Goal: Navigation & Orientation: Find specific page/section

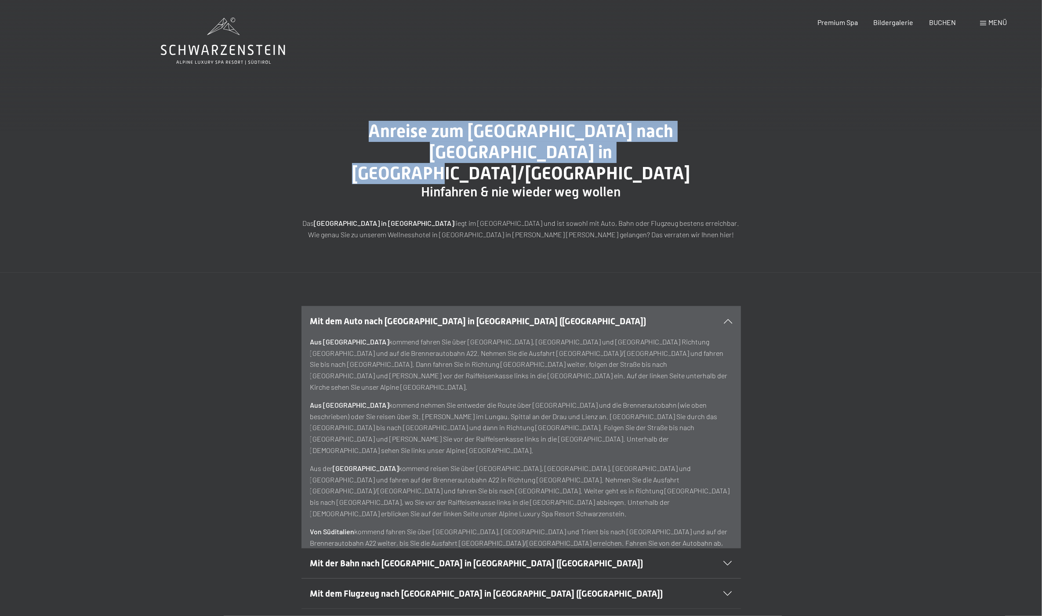
drag, startPoint x: 326, startPoint y: 139, endPoint x: 715, endPoint y: 152, distance: 389.5
click at [715, 152] on h1 "Anreise zum [GEOGRAPHIC_DATA] nach [GEOGRAPHIC_DATA] in [GEOGRAPHIC_DATA]/[GEOG…" at bounding box center [520, 152] width 439 height 63
drag, startPoint x: 715, startPoint y: 152, endPoint x: 587, endPoint y: 145, distance: 127.6
click at [587, 145] on h1 "Anreise zum [GEOGRAPHIC_DATA] nach [GEOGRAPHIC_DATA] in [GEOGRAPHIC_DATA]/[GEOG…" at bounding box center [520, 152] width 439 height 63
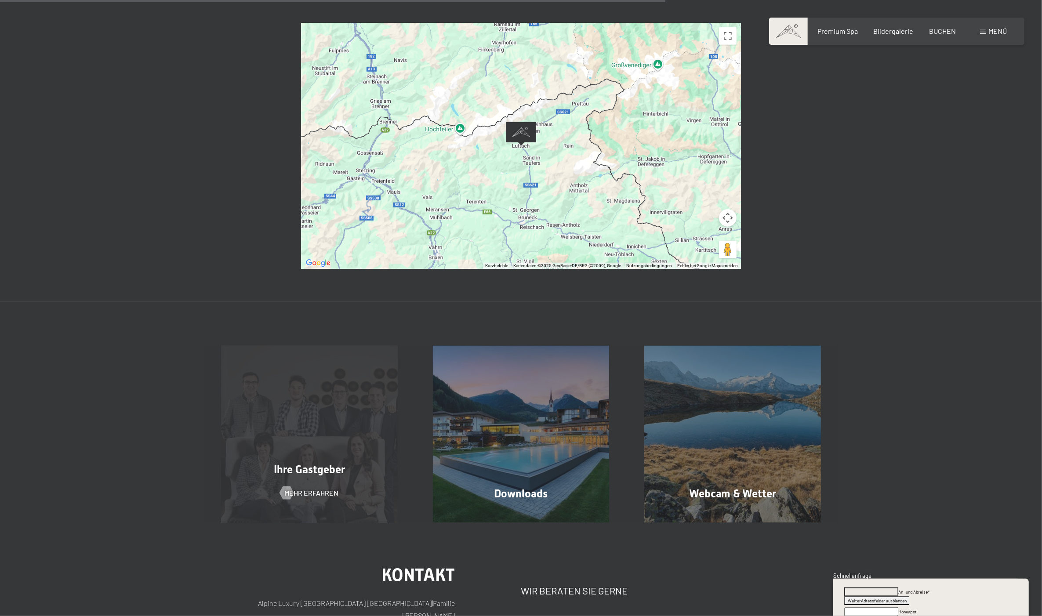
scroll to position [659, 0]
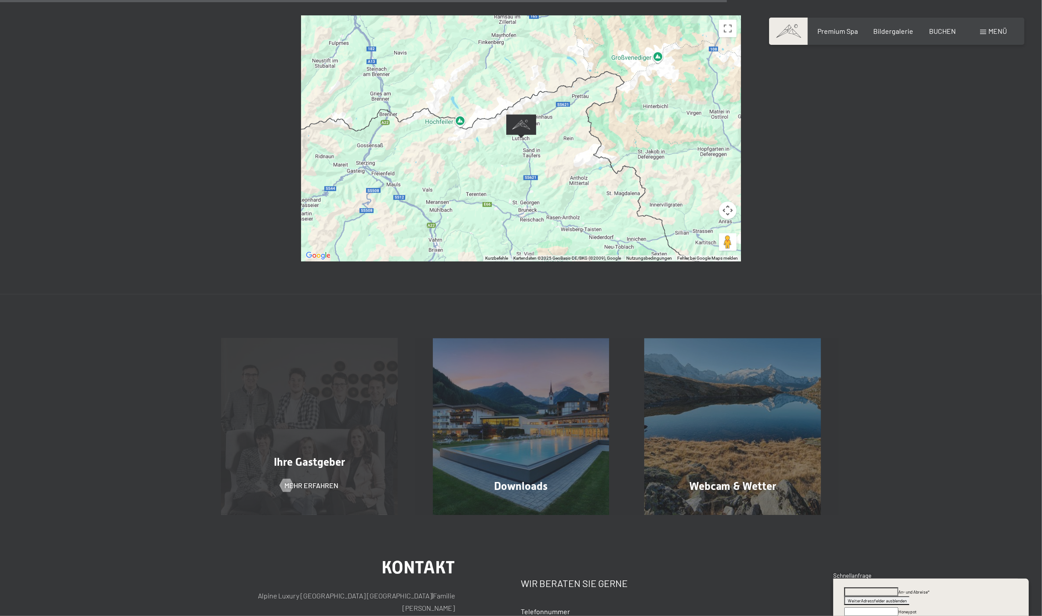
click at [372, 400] on div "Ihre Gastgeber Mehr erfahren" at bounding box center [309, 426] width 212 height 177
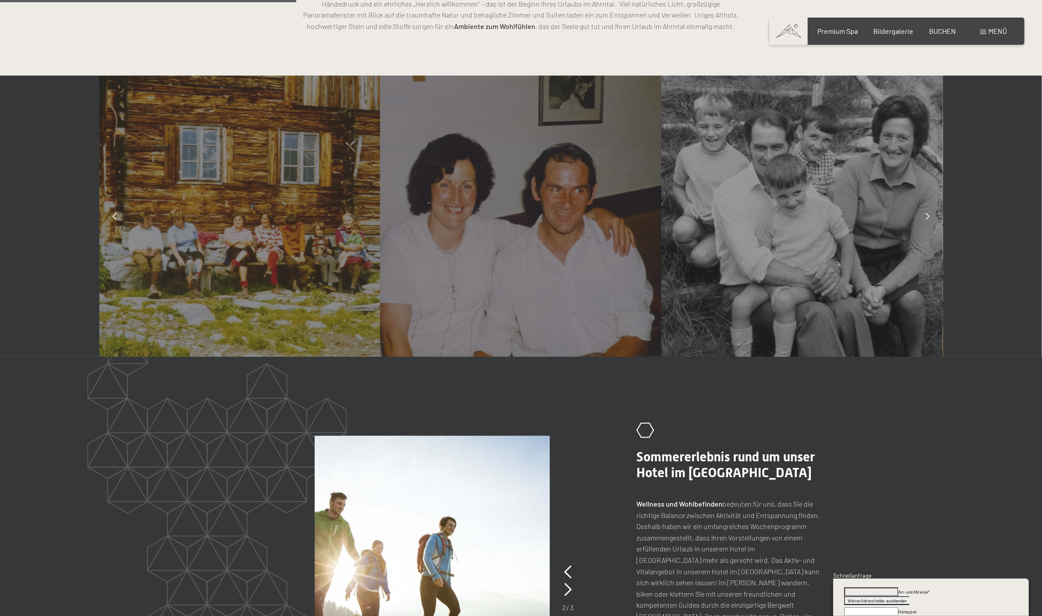
scroll to position [842, 0]
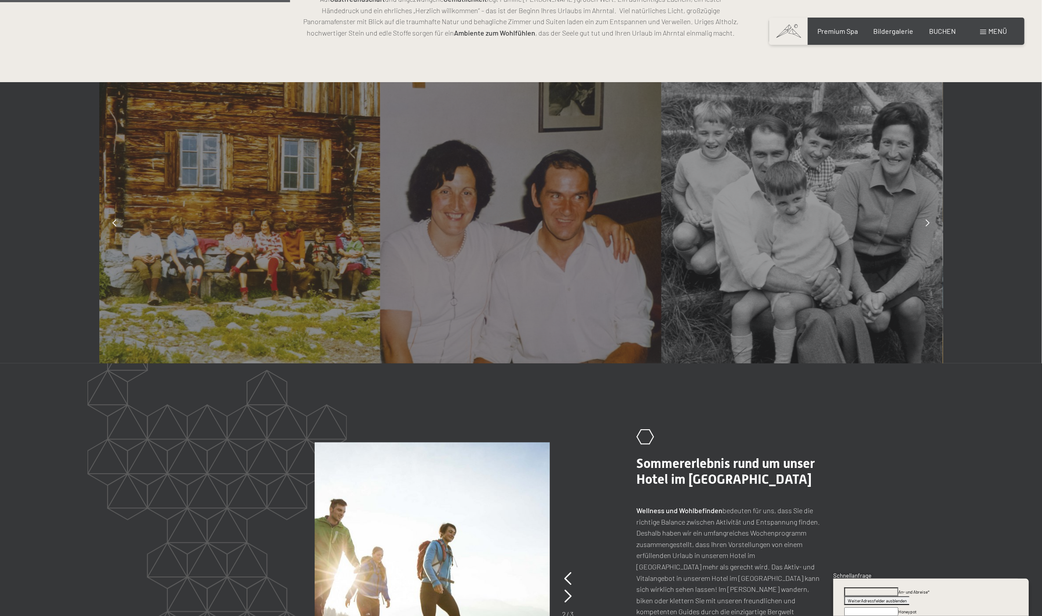
click at [924, 223] on div at bounding box center [928, 223] width 22 height 22
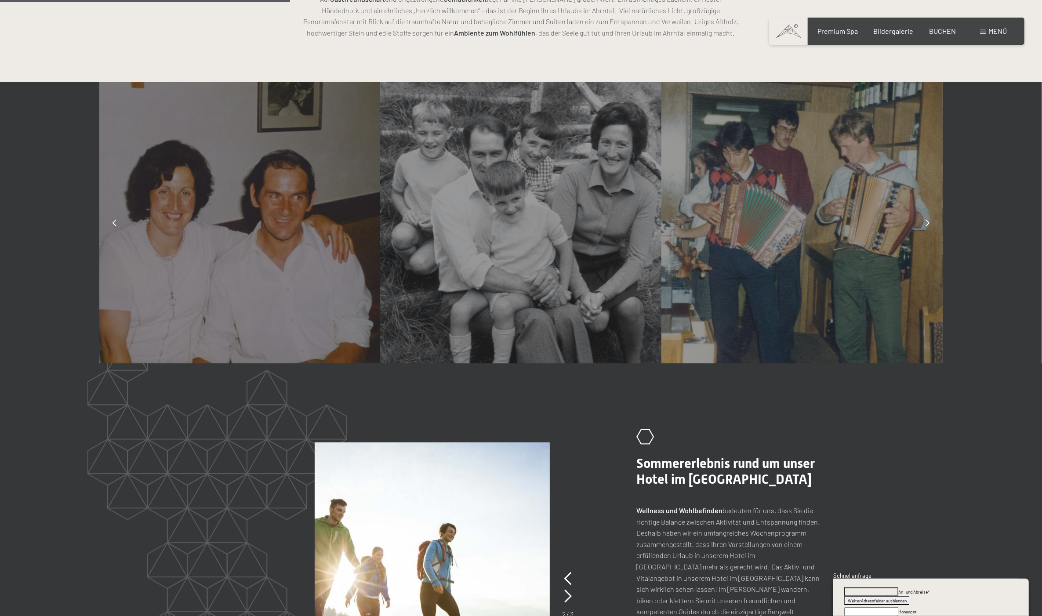
click at [924, 223] on div at bounding box center [928, 223] width 22 height 22
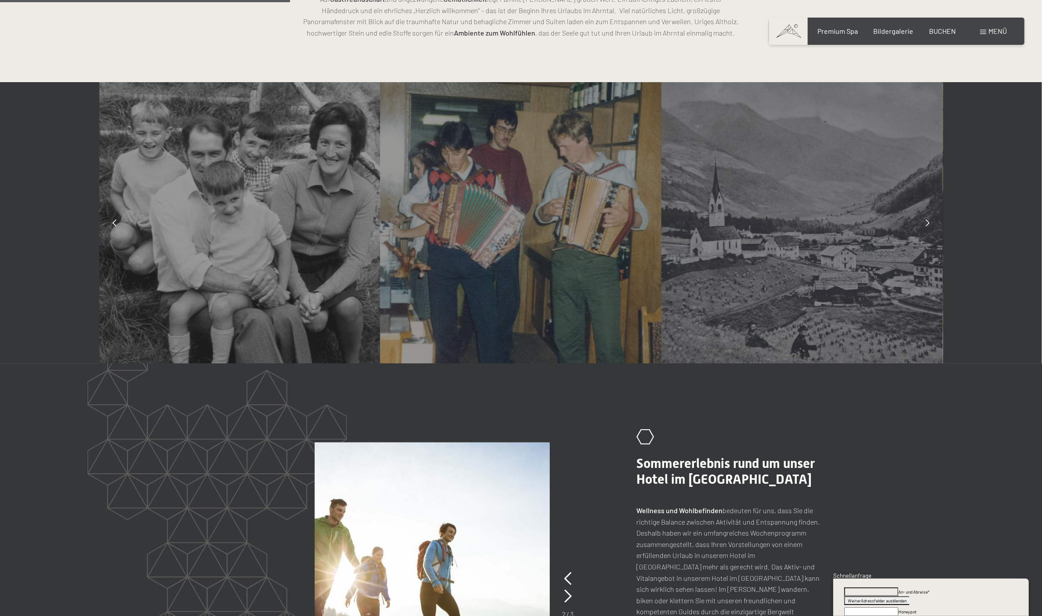
click at [924, 223] on div at bounding box center [928, 223] width 22 height 22
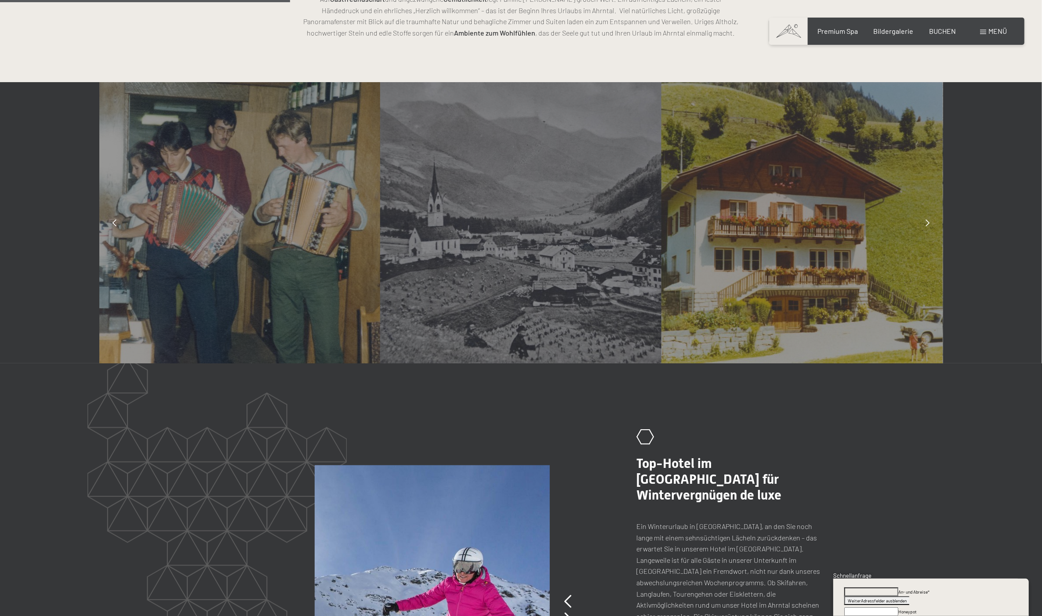
click at [924, 223] on div at bounding box center [928, 223] width 22 height 22
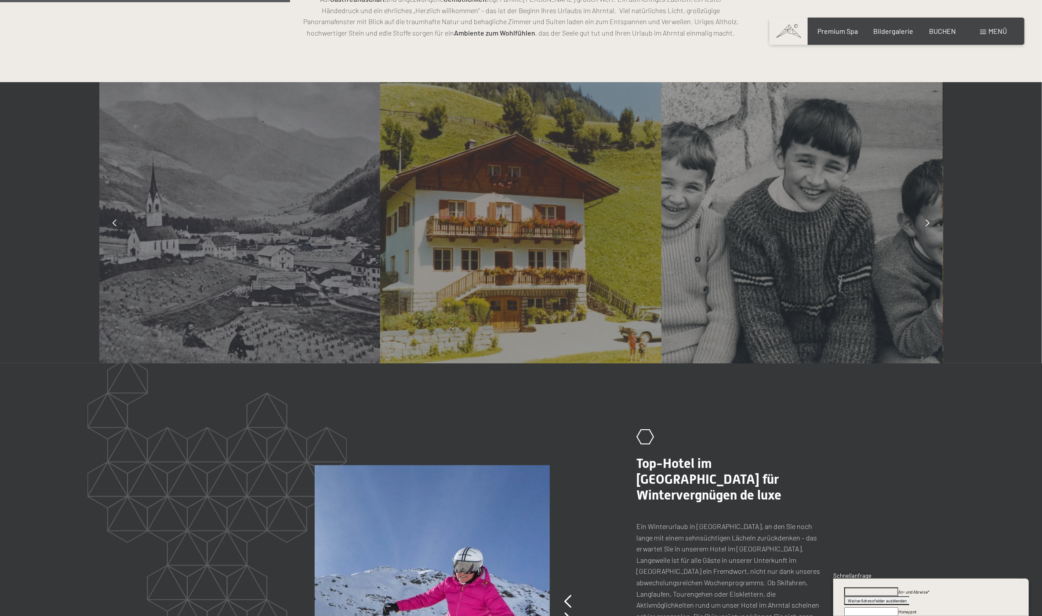
click at [924, 223] on div at bounding box center [928, 223] width 22 height 22
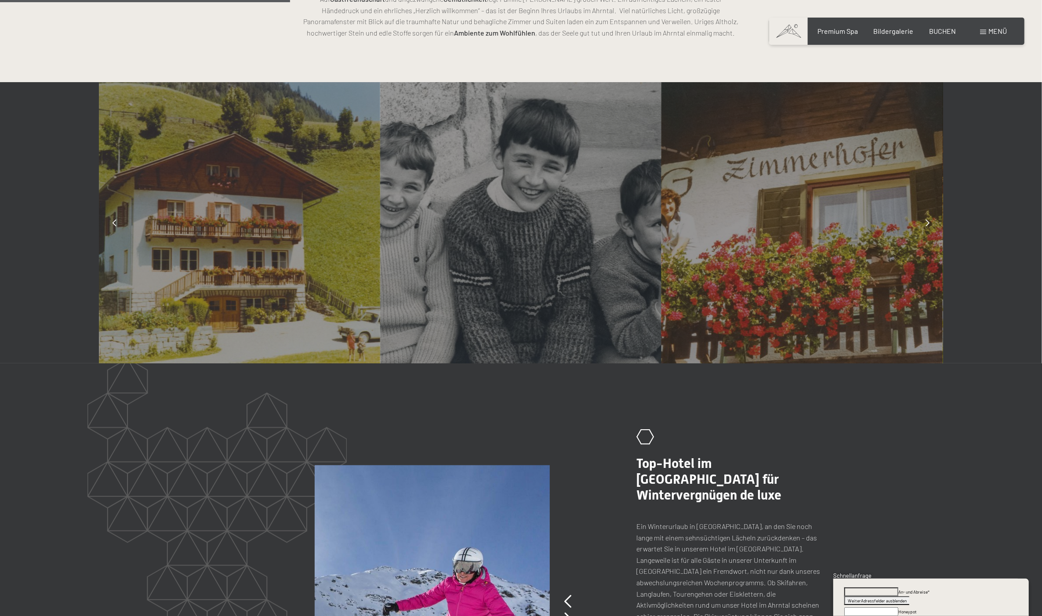
click at [924, 223] on div at bounding box center [928, 223] width 22 height 22
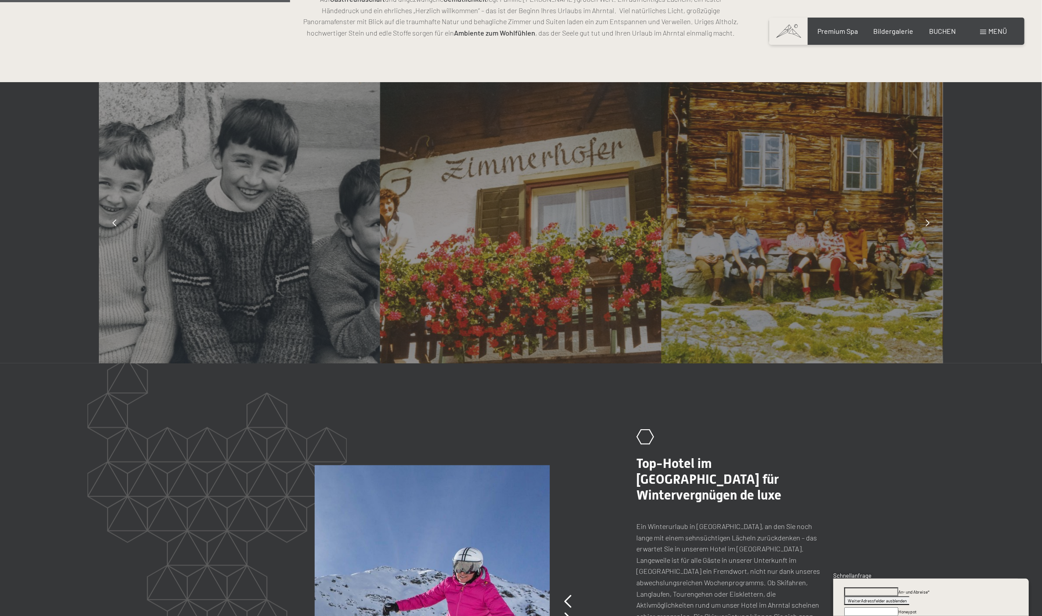
click at [924, 223] on div at bounding box center [928, 223] width 22 height 22
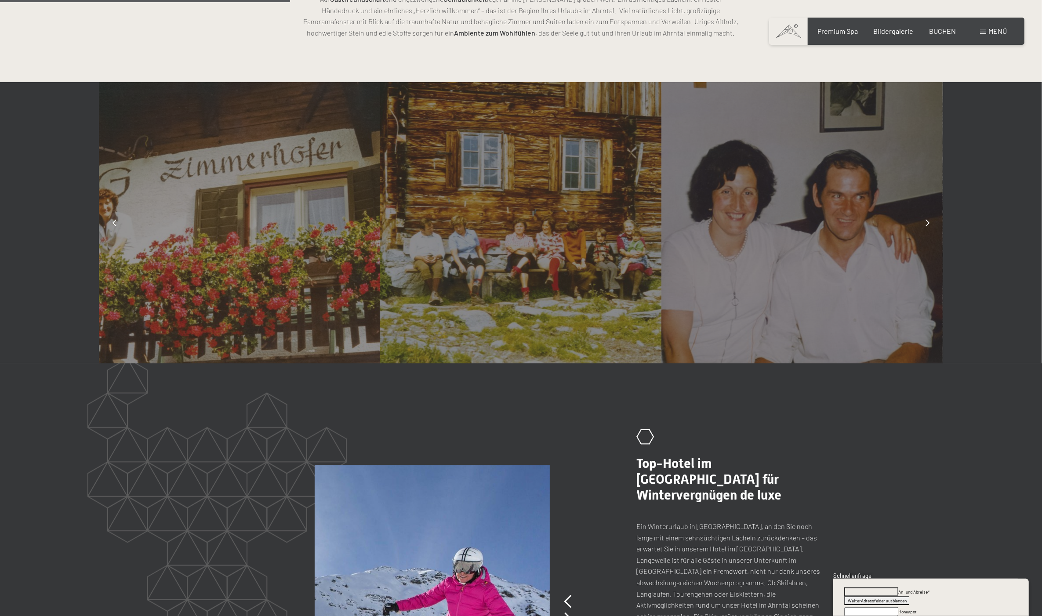
click at [924, 223] on div at bounding box center [928, 223] width 22 height 22
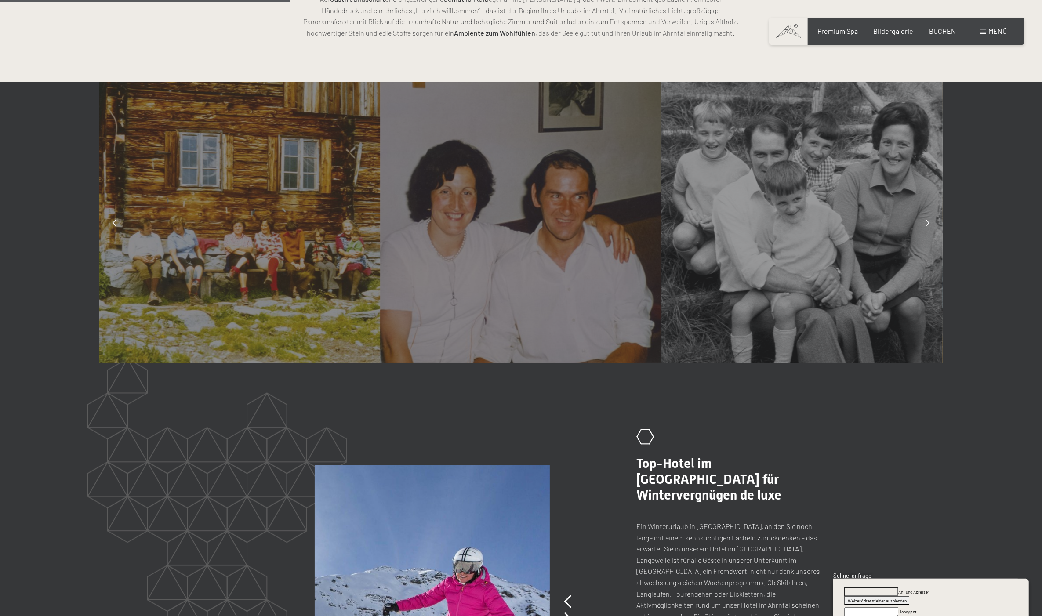
click at [924, 223] on div at bounding box center [928, 223] width 22 height 22
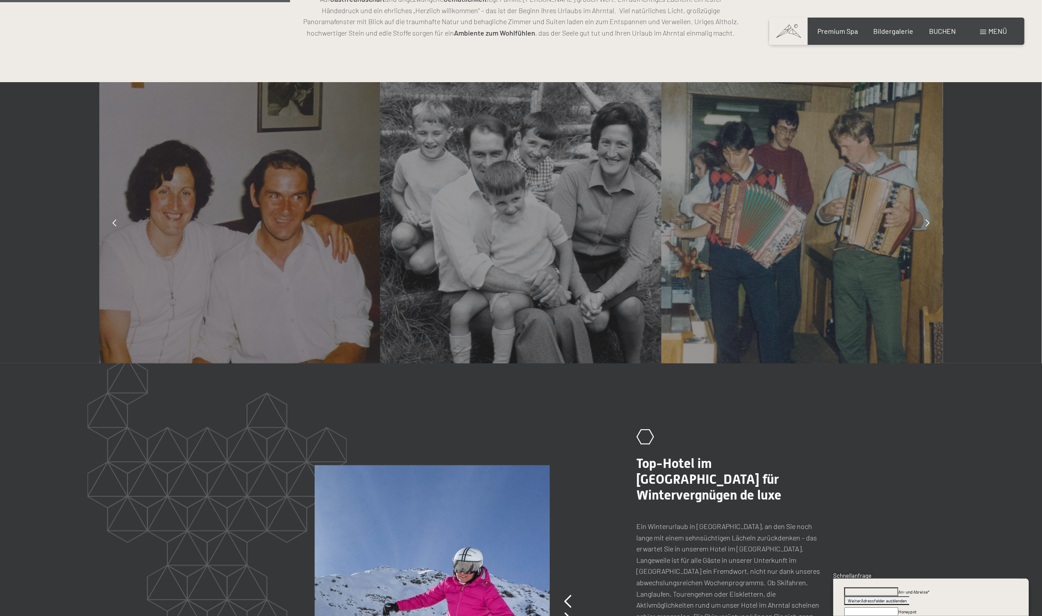
click at [924, 223] on div at bounding box center [928, 223] width 22 height 22
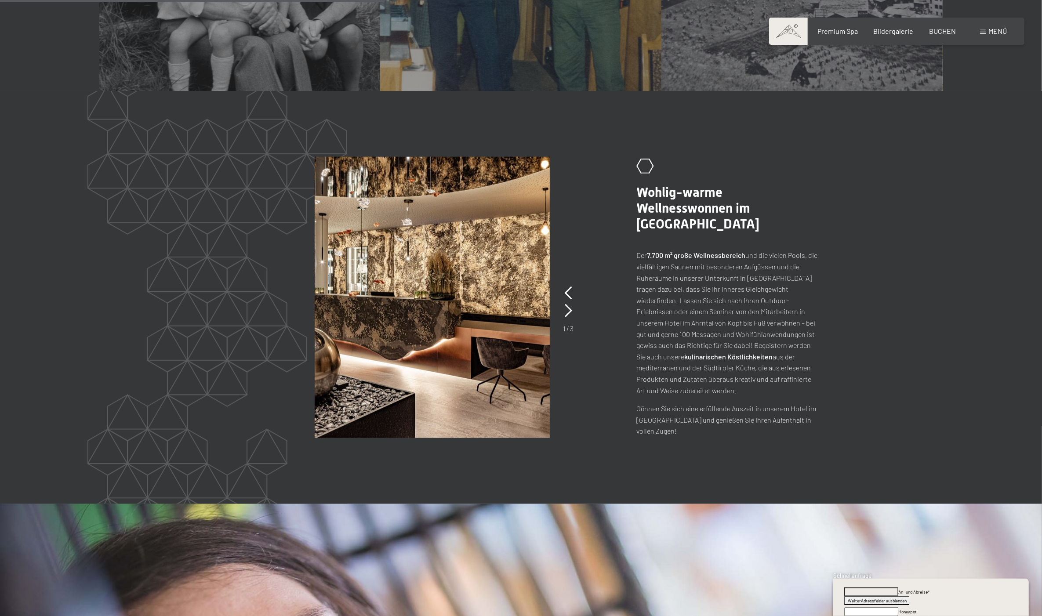
scroll to position [1116, 0]
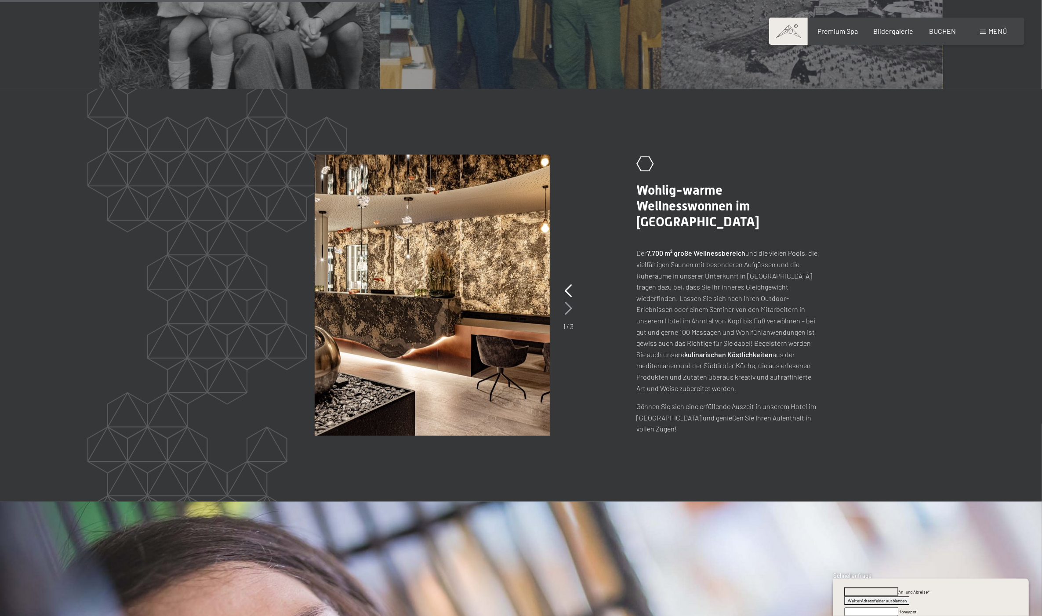
click at [571, 311] on icon at bounding box center [568, 308] width 7 height 13
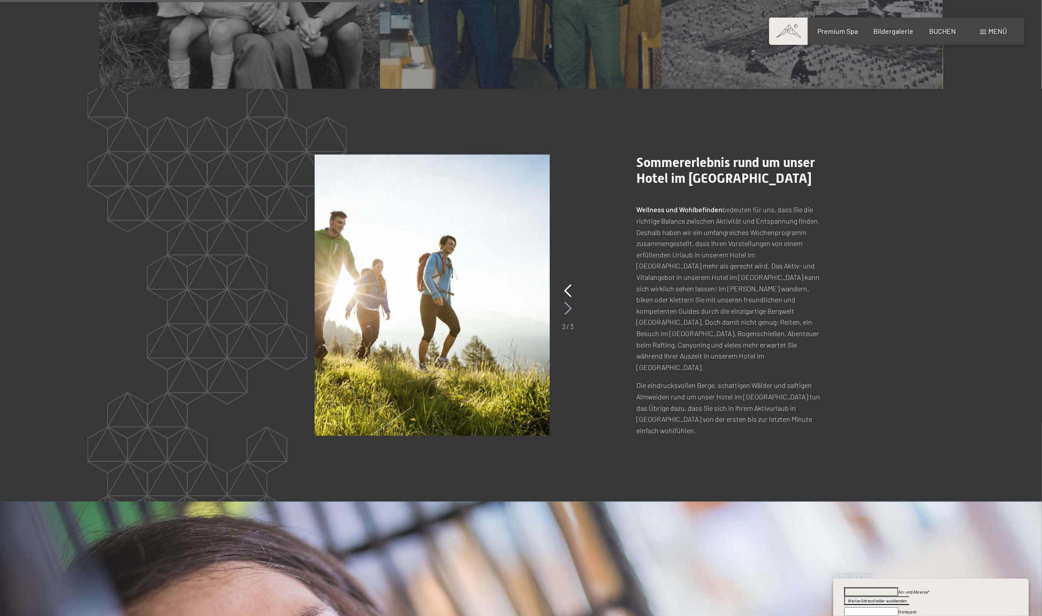
click at [571, 311] on icon at bounding box center [567, 308] width 7 height 13
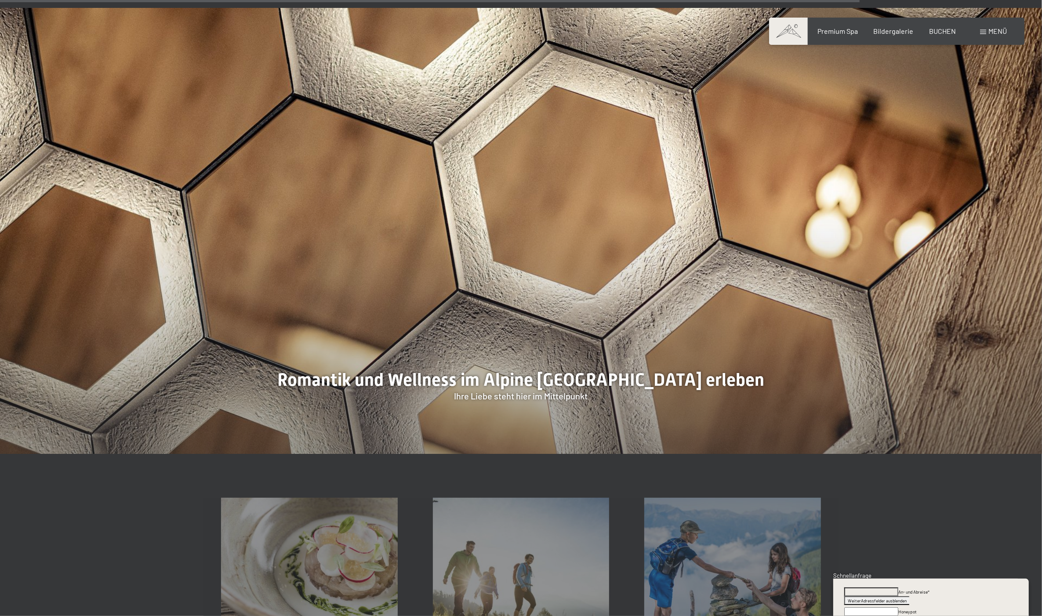
scroll to position [2947, 0]
